Goal: Information Seeking & Learning: Find specific fact

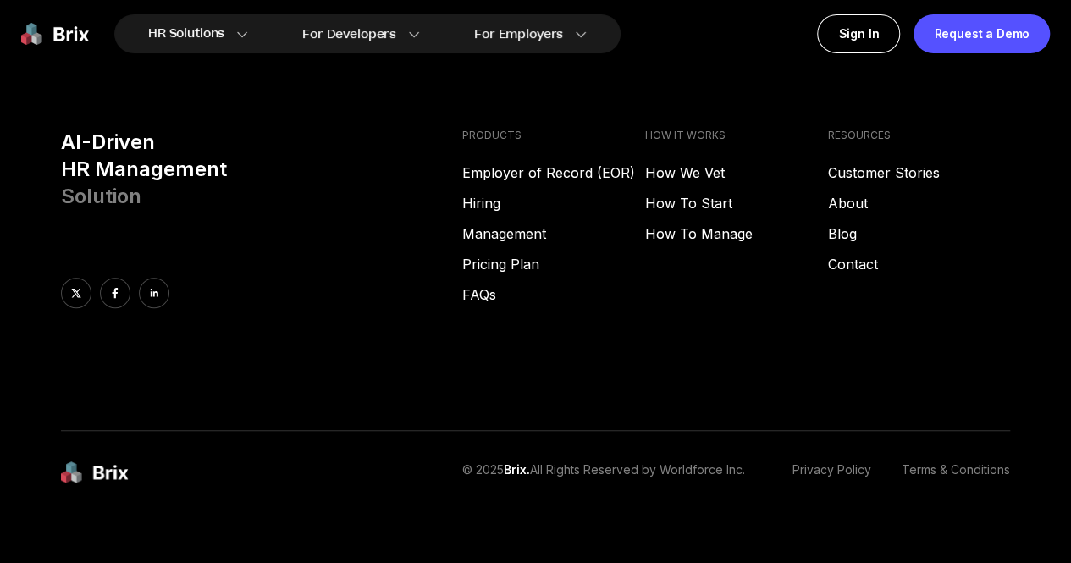
scroll to position [6816, 0]
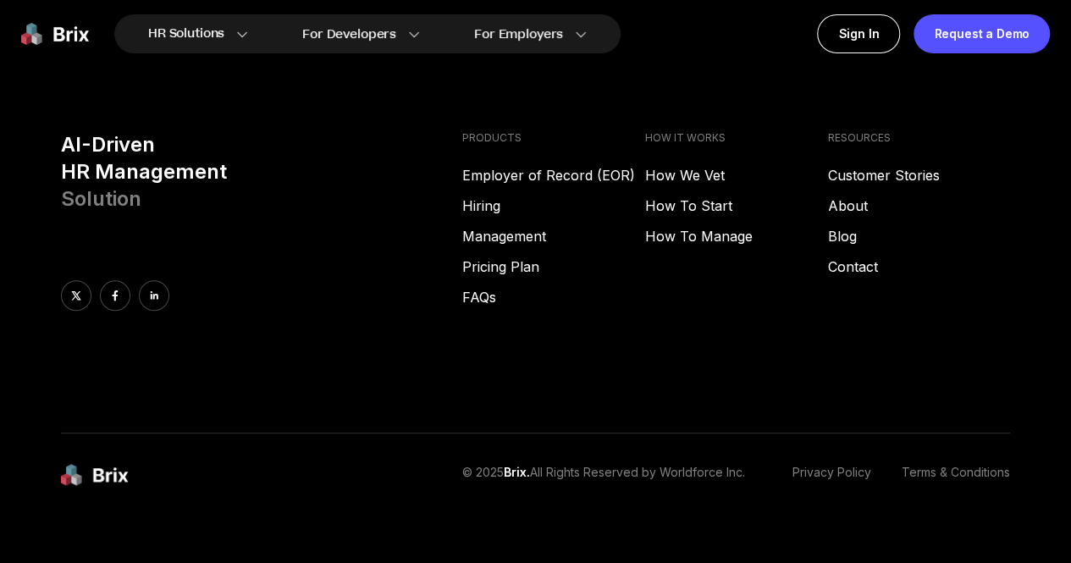
click at [819, 464] on link "Privacy Policy" at bounding box center [831, 475] width 79 height 23
drag, startPoint x: 759, startPoint y: 449, endPoint x: 665, endPoint y: 451, distance: 94.0
click at [665, 464] on div "© 2025 Brix. All Rights Reserved by Worldforce Inc. Privacy Policy Terms & Cond…" at bounding box center [736, 475] width 548 height 23
copy p "Worldforce Inc."
click at [816, 464] on link "Privacy Policy" at bounding box center [831, 475] width 79 height 23
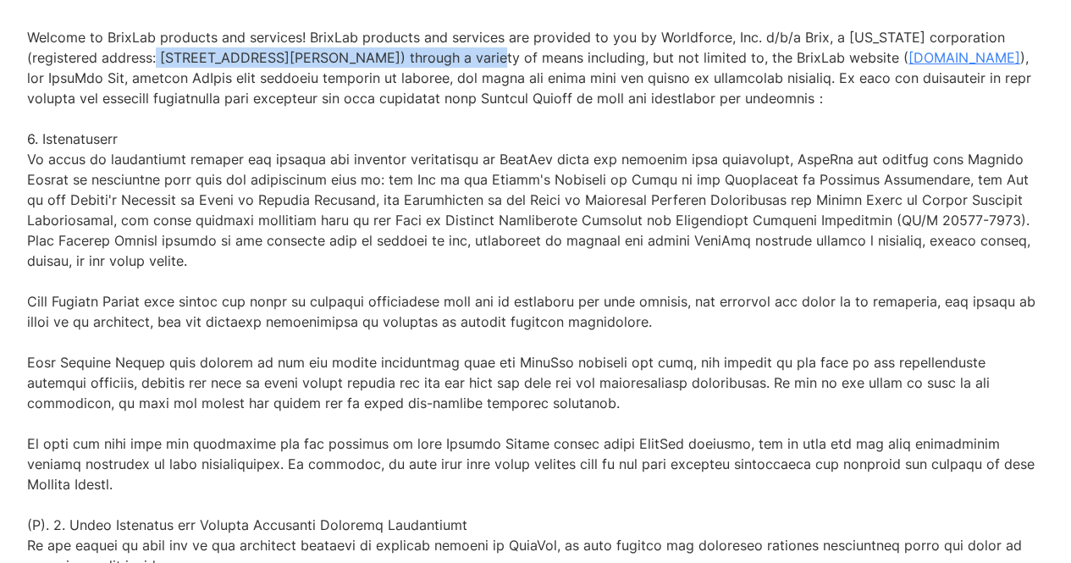
drag, startPoint x: 163, startPoint y: 80, endPoint x: 465, endPoint y: 72, distance: 302.3
copy p "3345 Michelson Dr, Suite 200, Irvine, CA 92612)"
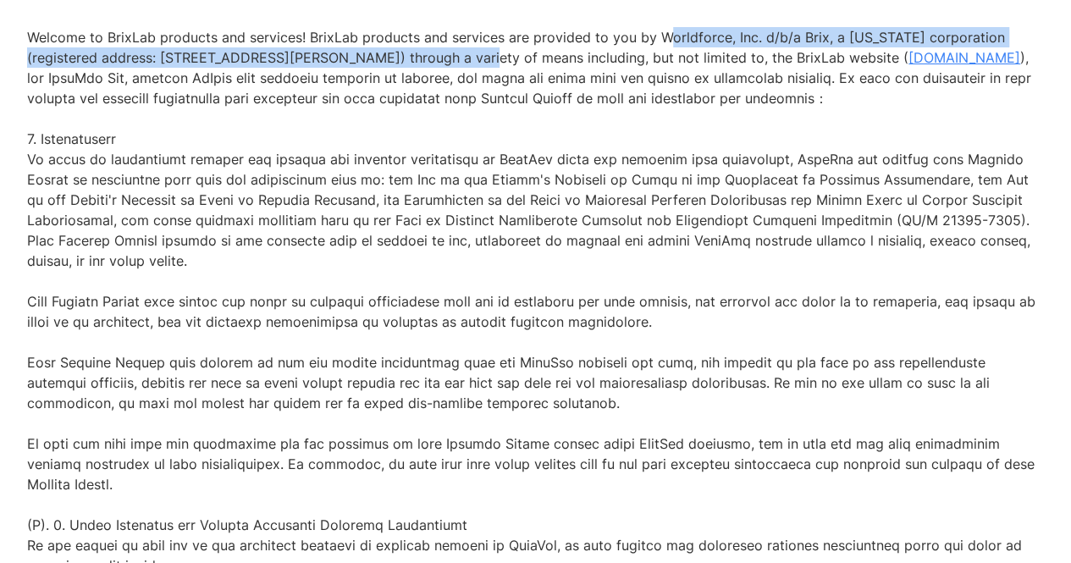
drag, startPoint x: 652, startPoint y: 57, endPoint x: 460, endPoint y: 74, distance: 192.0
copy p "Worldforce, Inc. d/b/a Brix, a Delaware corporation (registered address: 3345 M…"
